Goal: Task Accomplishment & Management: Manage account settings

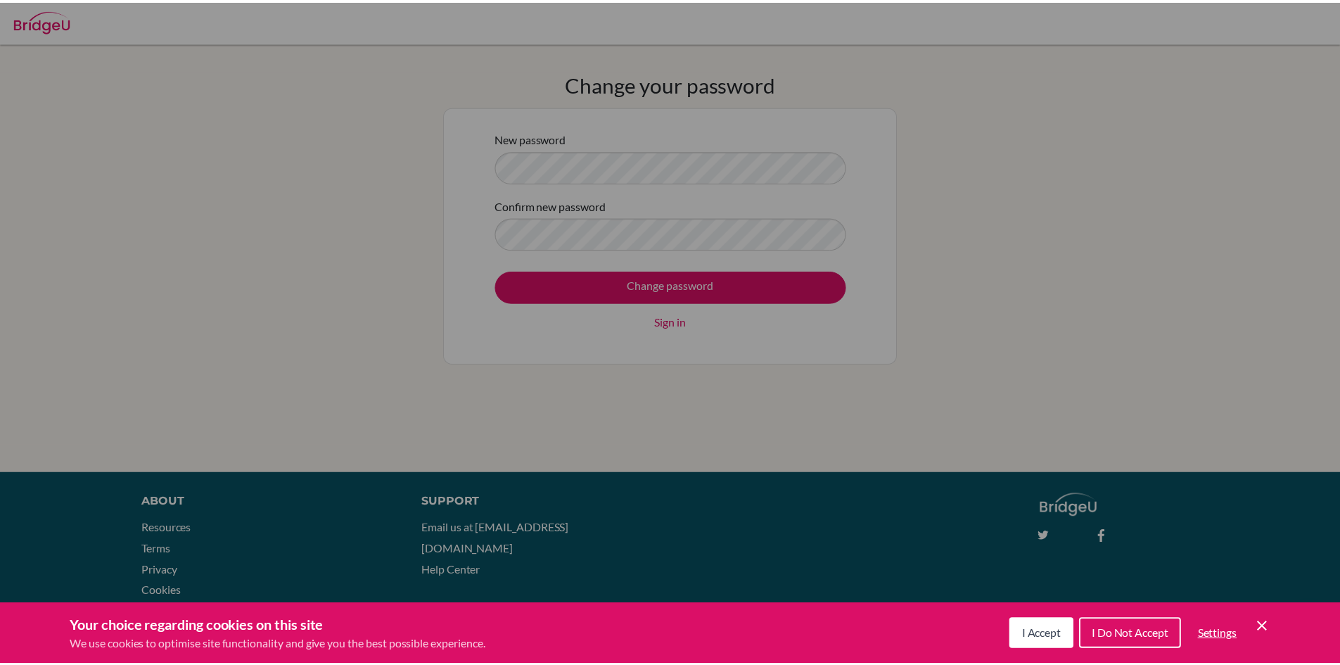
scroll to position [1022, 0]
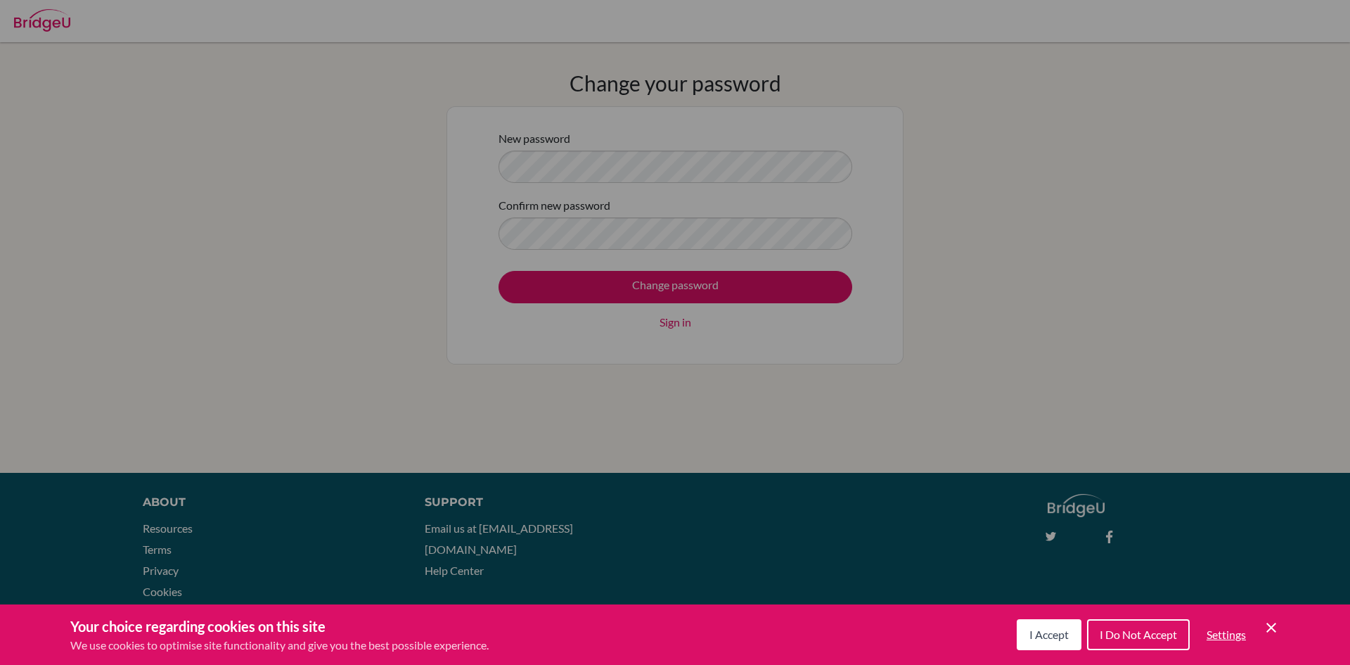
drag, startPoint x: 1023, startPoint y: 621, endPoint x: 1030, endPoint y: 635, distance: 15.7
click at [1030, 635] on button "I Accept" at bounding box center [1049, 634] width 65 height 31
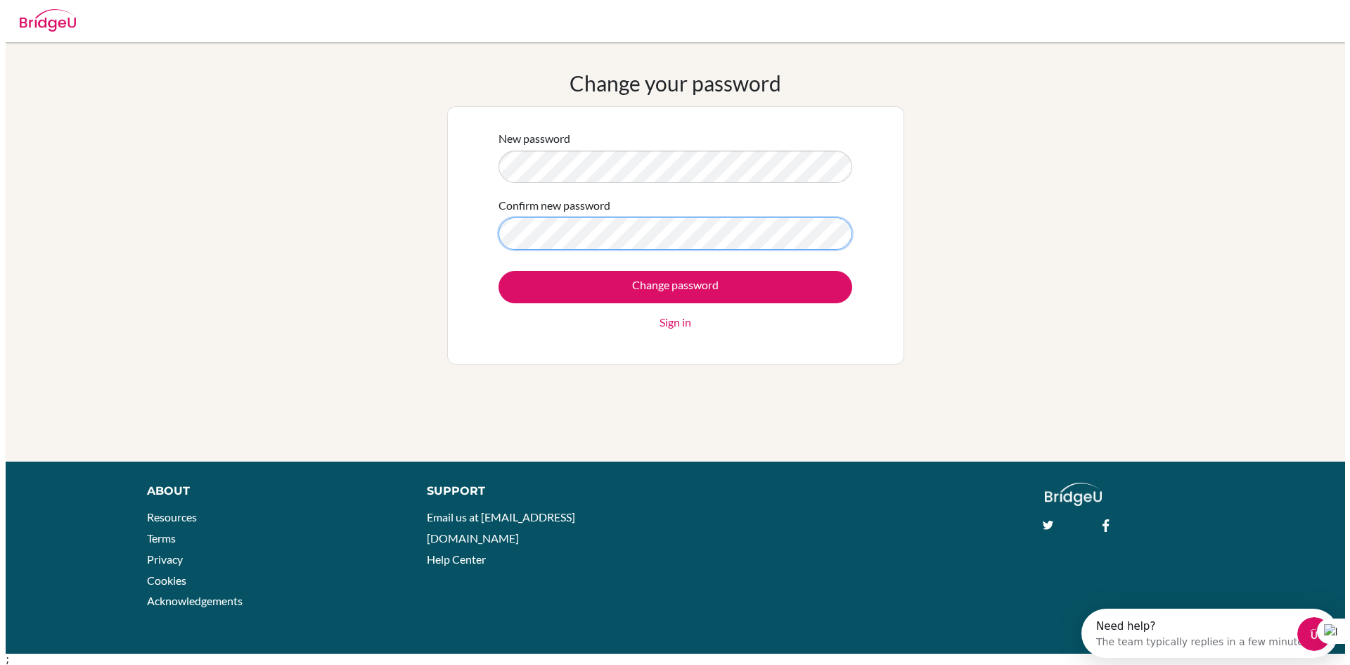
scroll to position [0, 0]
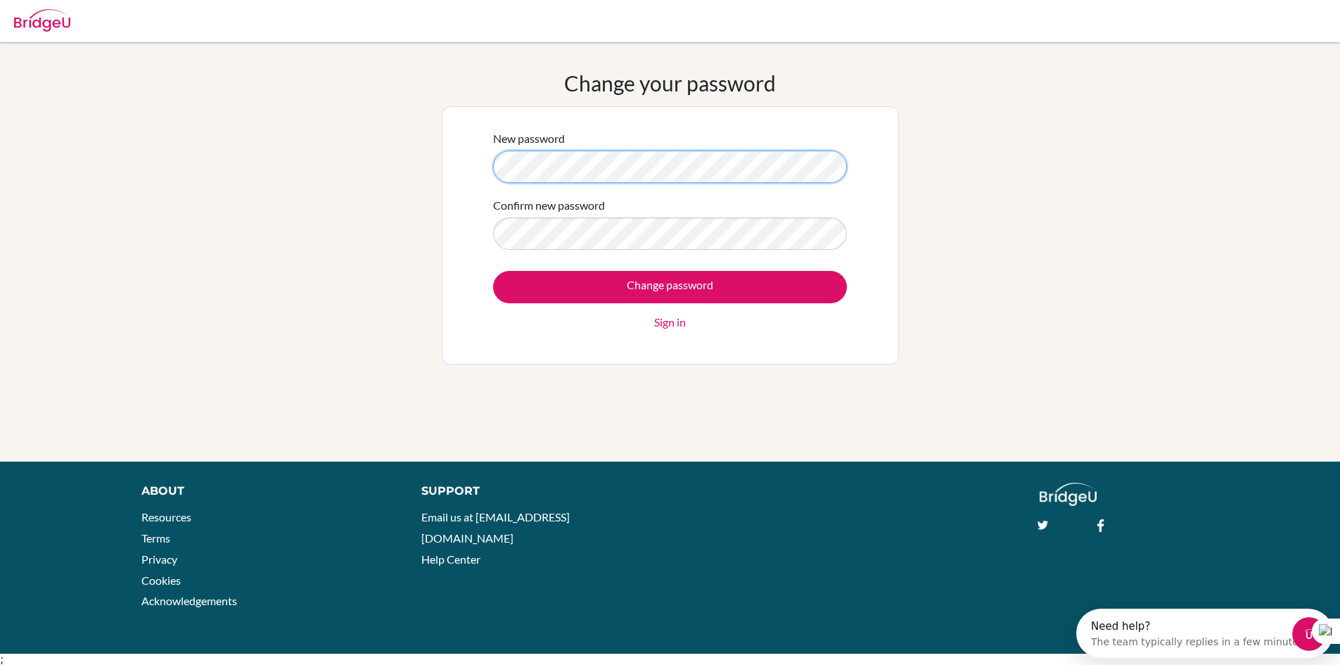
click at [373, 160] on div "Change your password New password Confirm new password Change password Sign in" at bounding box center [670, 251] width 1340 height 363
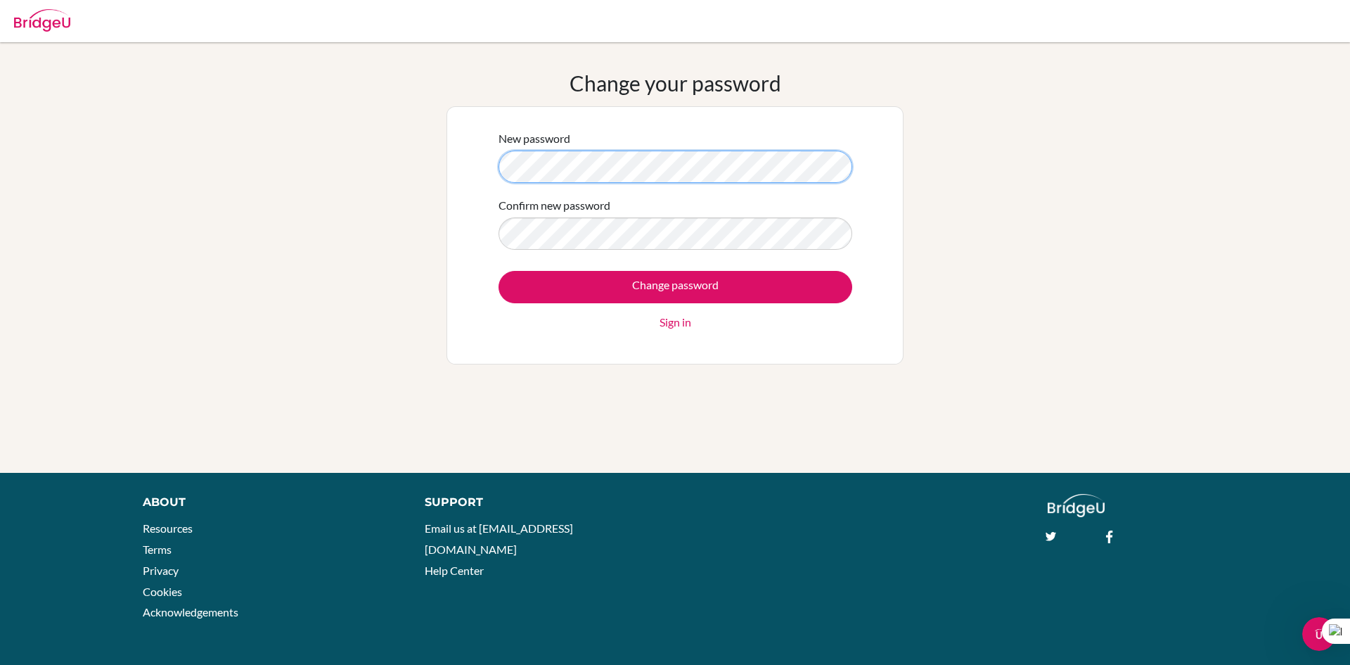
click at [288, 171] on div "Change your password New password Confirm new password Change password Sign in" at bounding box center [675, 257] width 1350 height 374
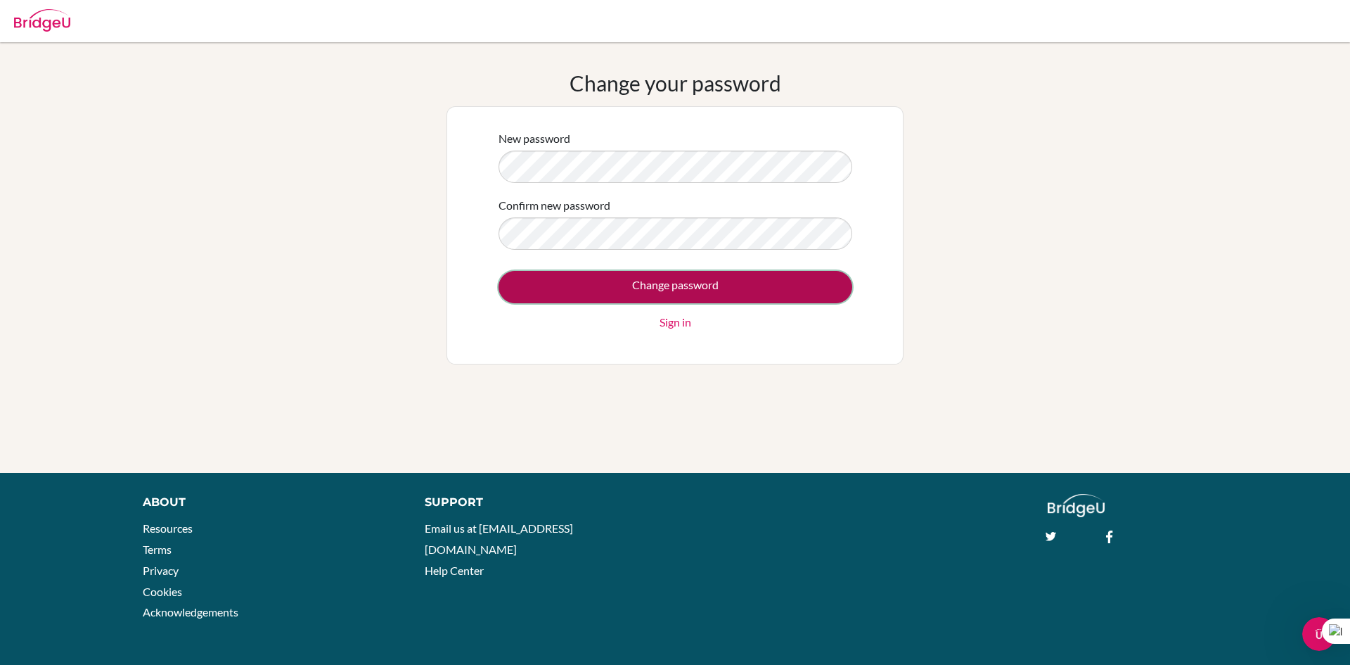
click at [598, 301] on input "Change password" at bounding box center [676, 287] width 354 height 32
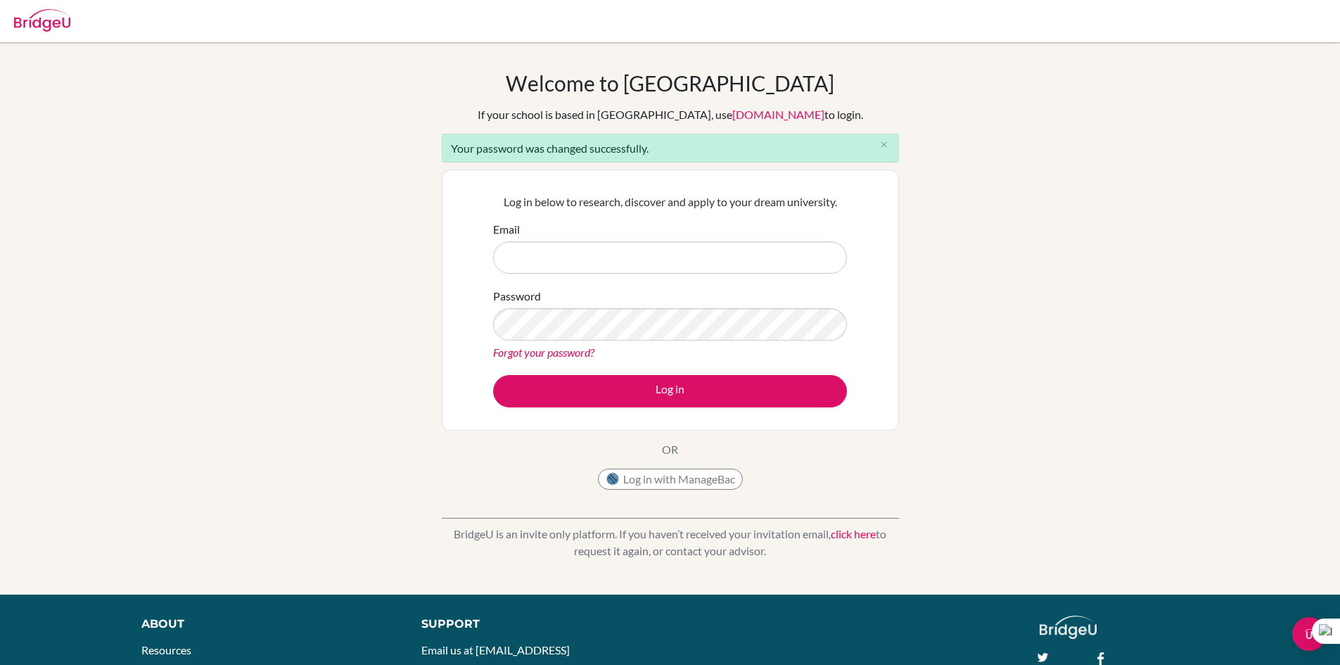
scroll to position [1022, 0]
click at [519, 262] on input "tjo" at bounding box center [670, 257] width 354 height 32
type input "[EMAIL_ADDRESS][DOMAIN_NAME]"
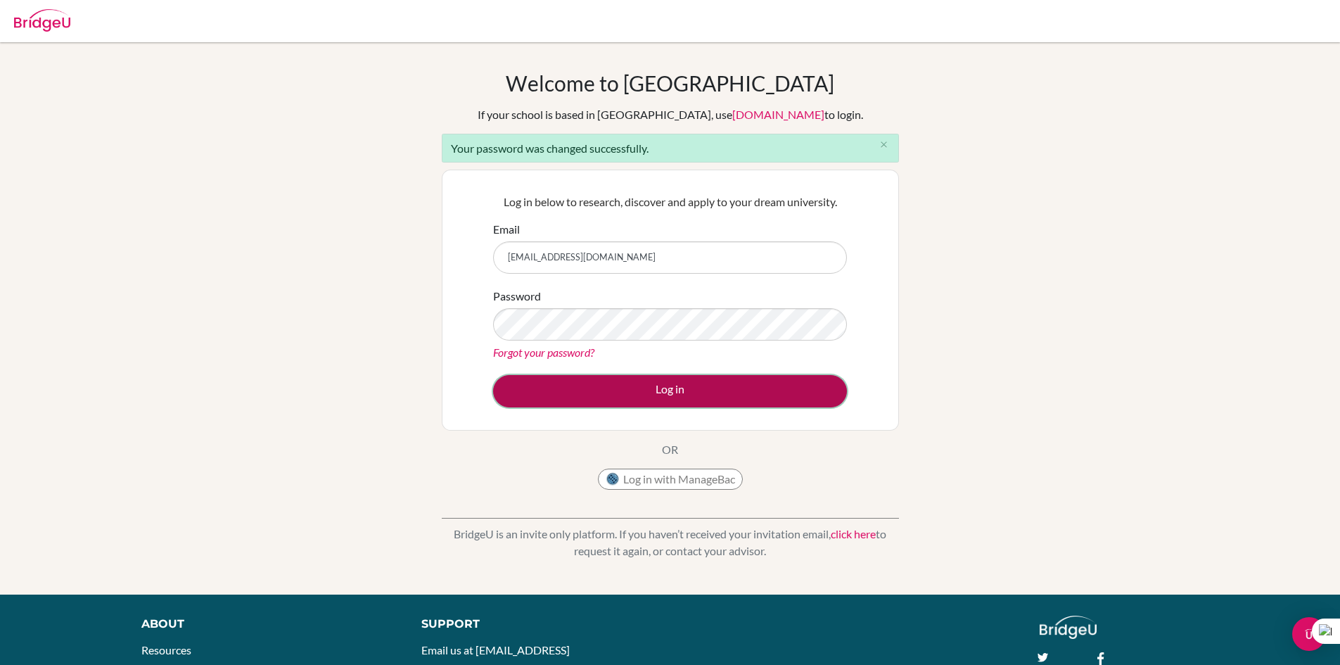
click at [538, 392] on button "Log in" at bounding box center [670, 391] width 354 height 32
